Goal: Task Accomplishment & Management: Manage account settings

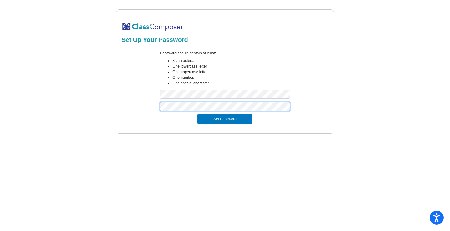
click at [198, 114] on button "Set Password" at bounding box center [225, 119] width 55 height 10
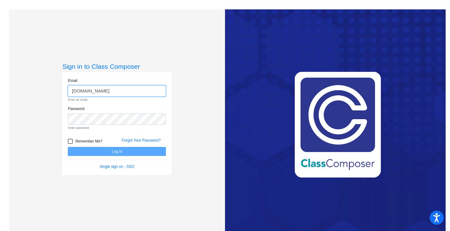
click at [85, 92] on input "[DOMAIN_NAME]" at bounding box center [117, 91] width 98 height 12
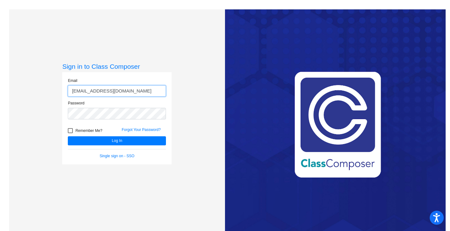
type input "[EMAIL_ADDRESS][DOMAIN_NAME]"
click at [71, 130] on div at bounding box center [70, 130] width 5 height 5
click at [70, 133] on input "Remember Me?" at bounding box center [70, 133] width 0 height 0
checkbox input "true"
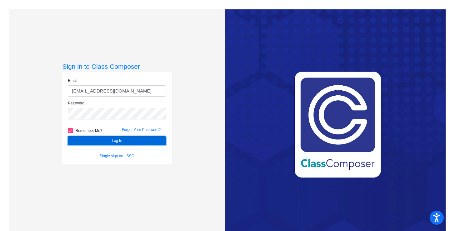
click at [122, 138] on button "Log In" at bounding box center [117, 140] width 98 height 9
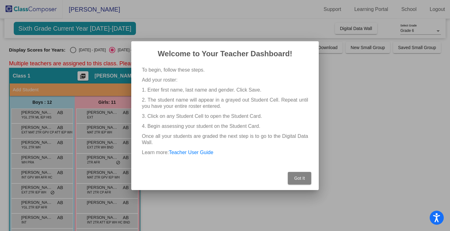
click at [306, 173] on button "Got It" at bounding box center [299, 178] width 23 height 13
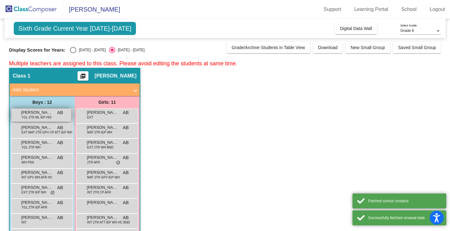
click at [58, 116] on span "AB" at bounding box center [60, 112] width 6 height 7
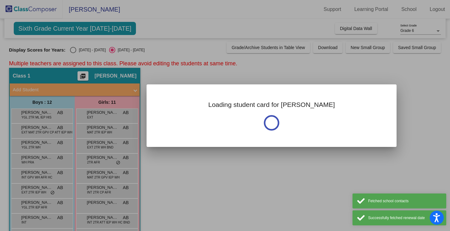
click at [59, 115] on div at bounding box center [225, 115] width 450 height 231
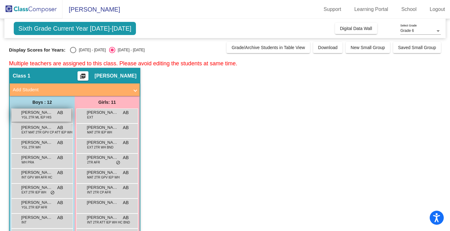
click at [44, 119] on span "YGL 2TR ML IEP HIS" at bounding box center [37, 117] width 30 height 5
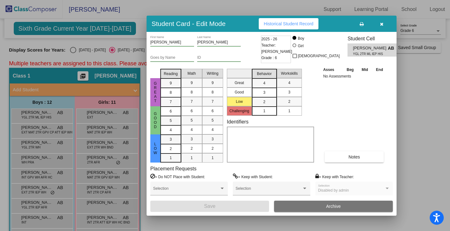
click at [384, 22] on button "button" at bounding box center [382, 23] width 20 height 11
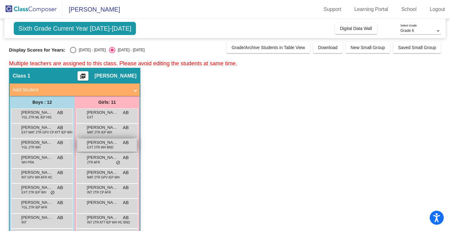
click at [97, 149] on span "EXT 2TR WH BND" at bounding box center [100, 147] width 26 height 5
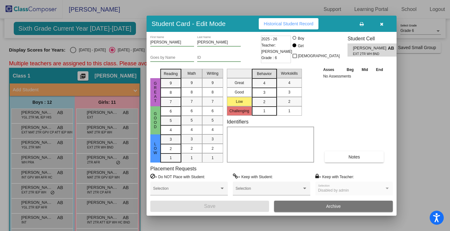
click at [380, 22] on icon "button" at bounding box center [381, 24] width 3 height 4
